Goal: Information Seeking & Learning: Learn about a topic

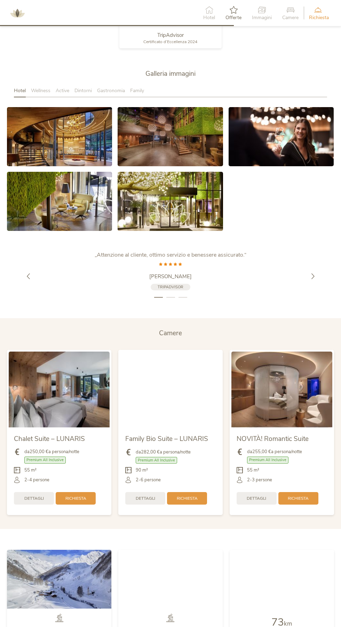
scroll to position [1034, 0]
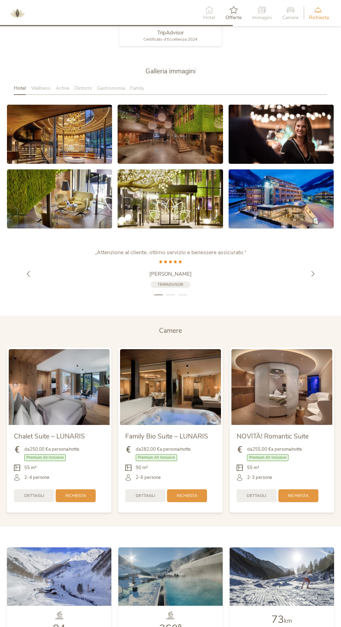
click at [45, 399] on img at bounding box center [59, 386] width 101 height 75
click at [51, 417] on img at bounding box center [59, 386] width 101 height 75
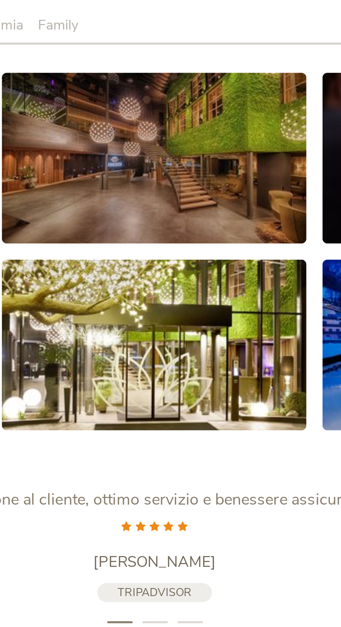
scroll to position [1033, 0]
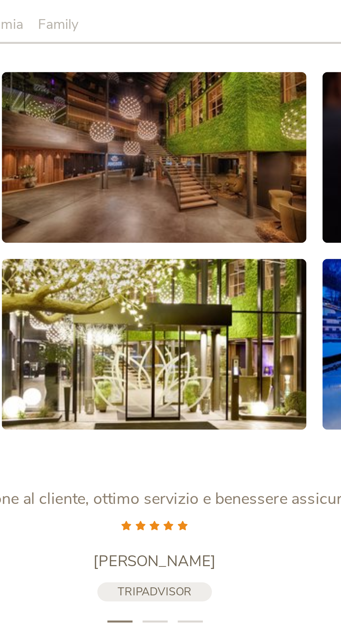
click at [134, 223] on link at bounding box center [170, 199] width 105 height 59
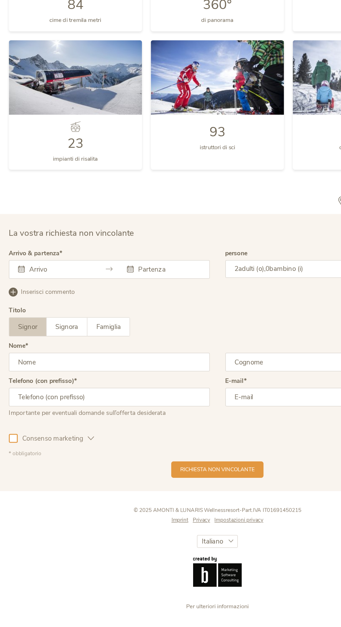
scroll to position [1515, 0]
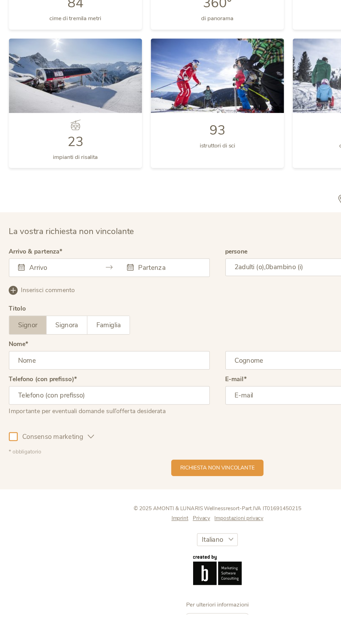
click at [70, 588] on div "Per ulteriori informazioni Visitate il nostro sito © 2025 AMONTI & LUNARIS Well…" at bounding box center [170, 589] width 341 height 97
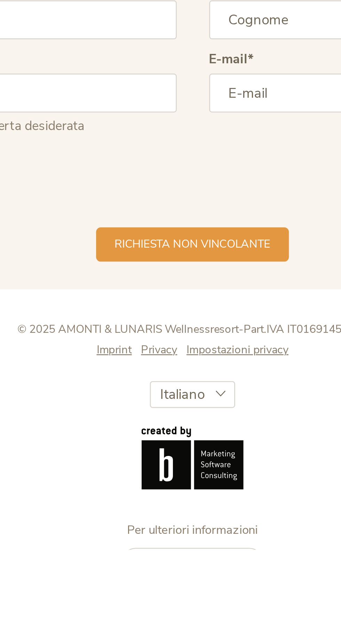
scroll to position [1514, 0]
